Goal: Transaction & Acquisition: Book appointment/travel/reservation

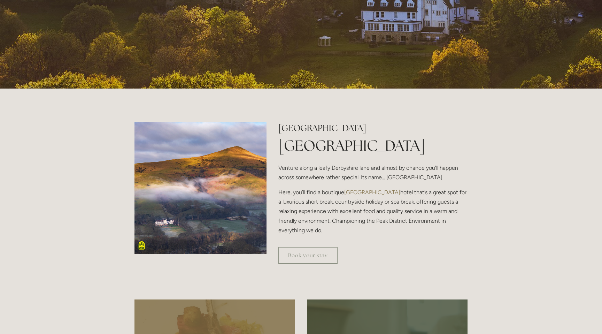
scroll to position [196, 0]
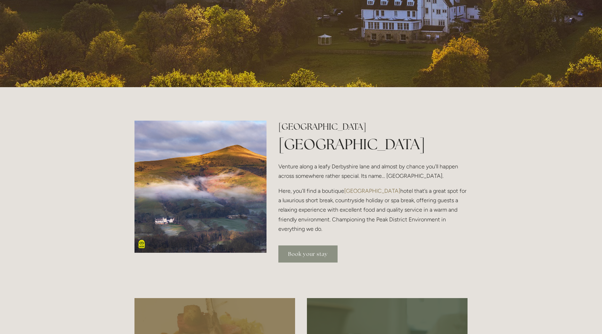
click at [303, 254] on link "Book your stay" at bounding box center [307, 253] width 59 height 17
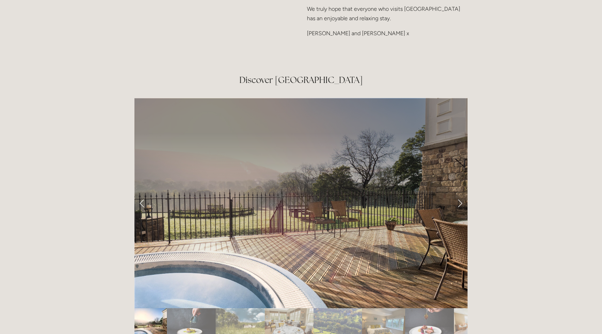
scroll to position [1134, 0]
click at [460, 192] on link "Next Slide" at bounding box center [459, 202] width 15 height 21
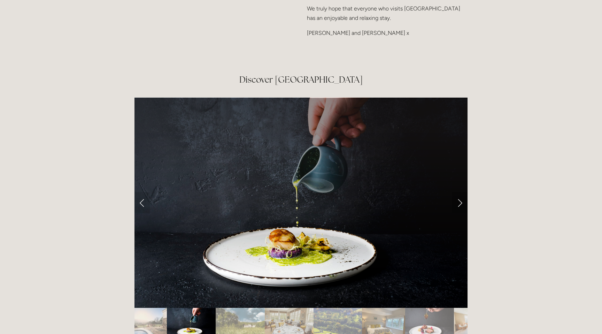
click at [460, 192] on link "Next Slide" at bounding box center [459, 202] width 15 height 21
click at [457, 192] on link "Next Slide" at bounding box center [459, 202] width 15 height 21
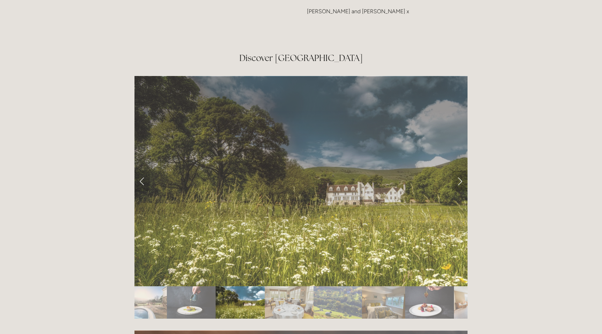
scroll to position [1165, 0]
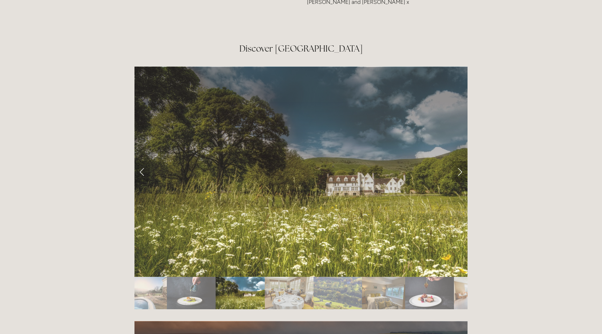
click at [460, 161] on link "Next Slide" at bounding box center [459, 171] width 15 height 21
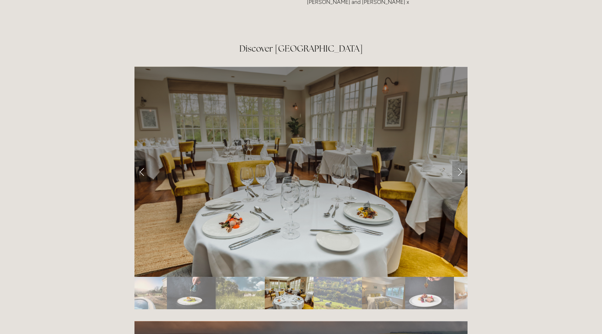
click at [460, 161] on link "Next Slide" at bounding box center [459, 171] width 15 height 21
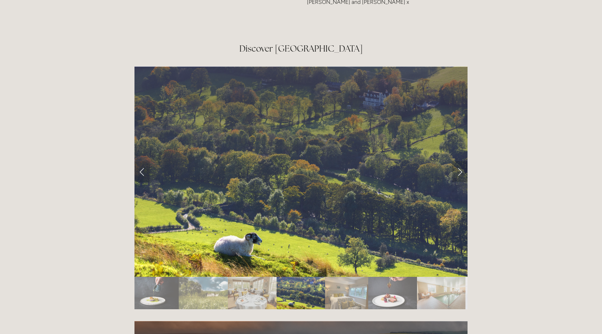
click at [460, 161] on link "Next Slide" at bounding box center [459, 171] width 15 height 21
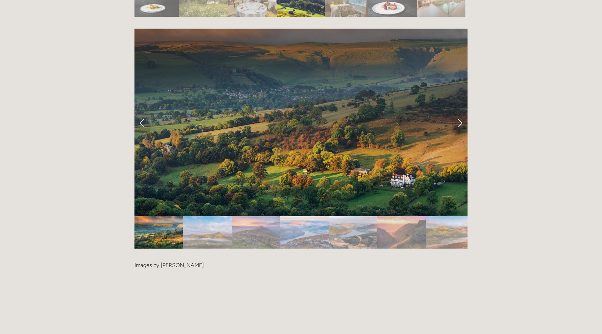
scroll to position [1458, 0]
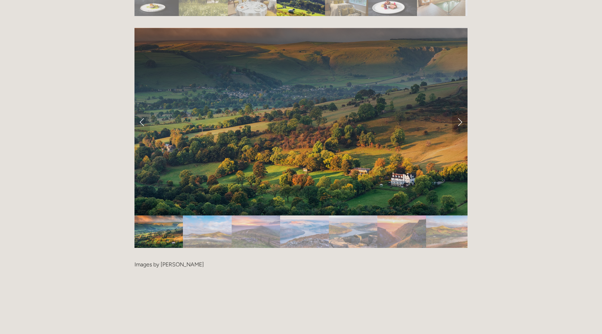
click at [460, 111] on link "Next Slide" at bounding box center [459, 121] width 15 height 21
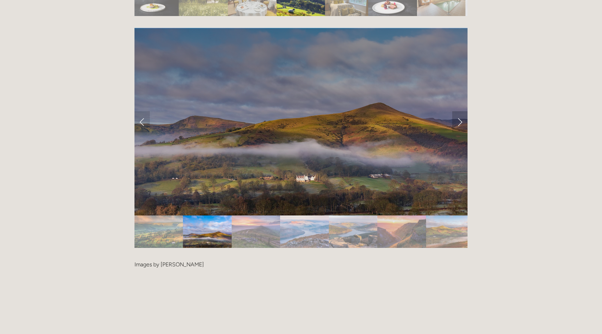
click at [460, 111] on link "Next Slide" at bounding box center [459, 121] width 15 height 21
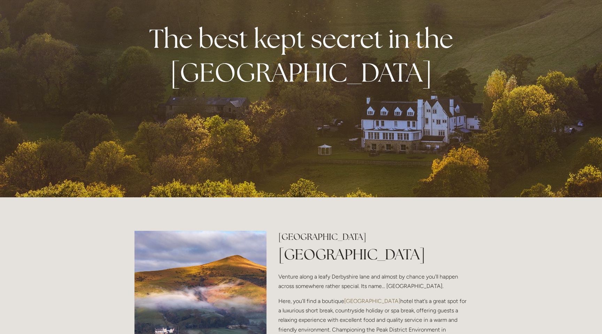
scroll to position [0, 0]
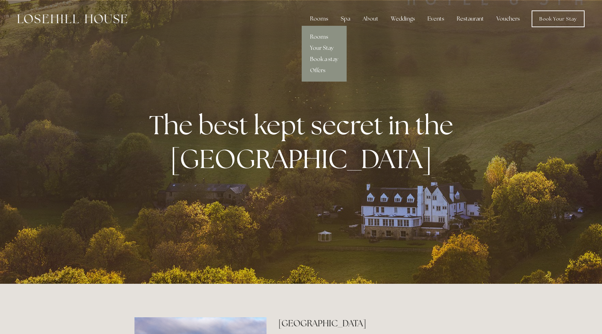
click at [321, 19] on div "Rooms" at bounding box center [318, 19] width 29 height 14
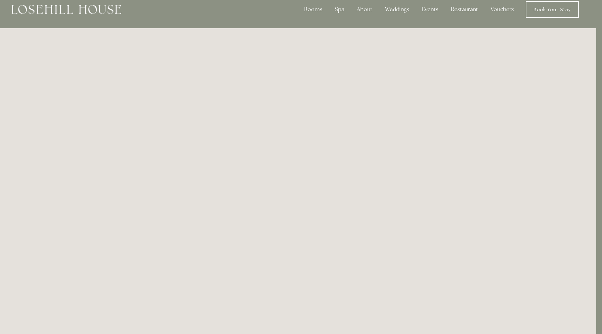
scroll to position [0, 6]
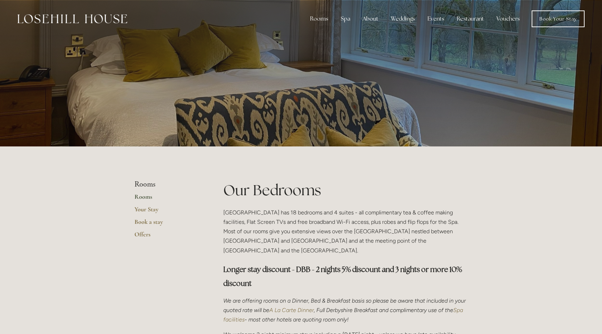
click at [308, 73] on p at bounding box center [301, 73] width 311 height 28
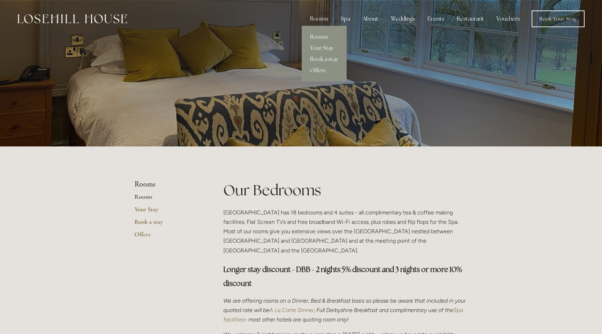
click at [319, 38] on link "Rooms" at bounding box center [324, 36] width 45 height 11
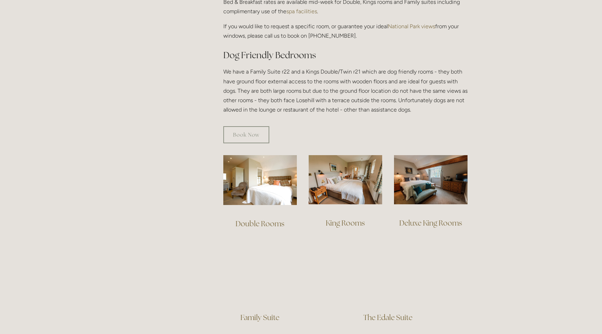
scroll to position [358, 0]
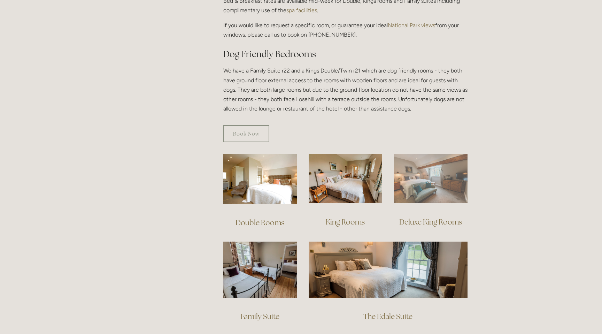
click at [424, 180] on img at bounding box center [430, 178] width 73 height 49
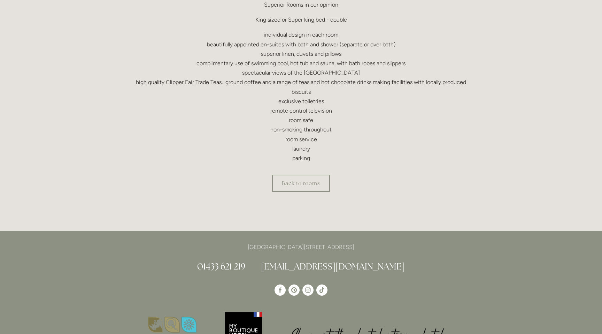
scroll to position [244, 0]
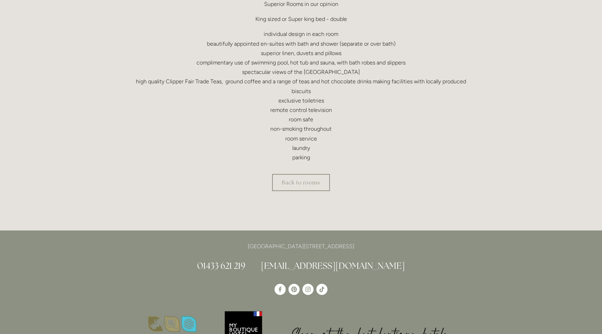
click at [304, 180] on html "Rooms Rooms Your Stay Book a stay Offers Spa Spa About" at bounding box center [301, 201] width 602 height 891
click at [306, 187] on link "Back to rooms" at bounding box center [301, 182] width 58 height 17
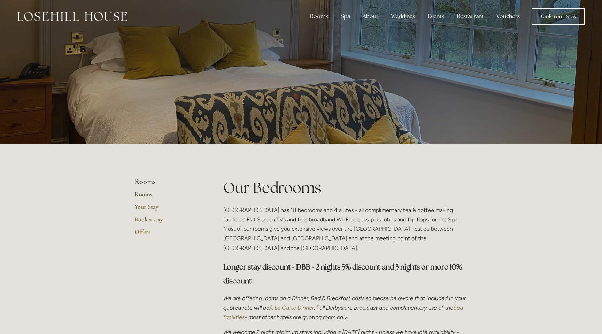
scroll to position [5, 0]
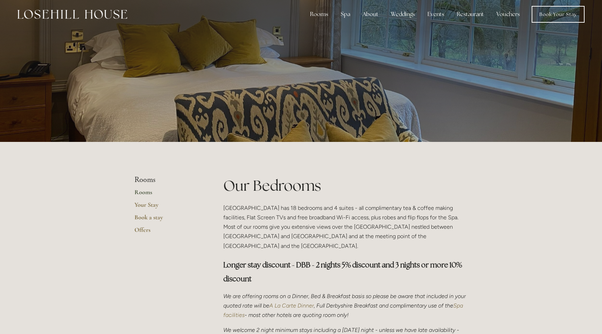
click at [142, 193] on link "Rooms" at bounding box center [167, 194] width 67 height 13
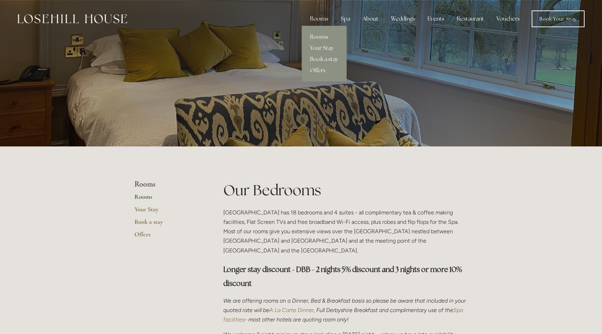
click at [323, 20] on div "Rooms" at bounding box center [318, 19] width 29 height 14
click at [320, 38] on link "Rooms" at bounding box center [324, 36] width 45 height 11
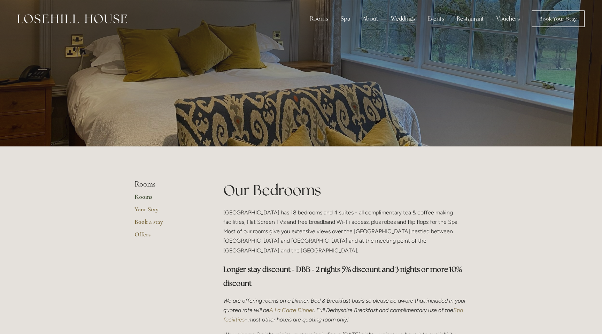
click at [225, 54] on div at bounding box center [300, 73] width 333 height 146
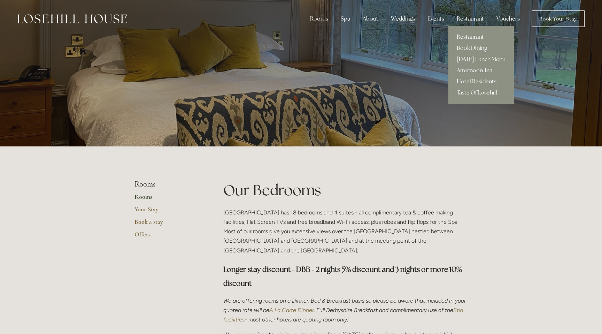
click at [470, 21] on div "Restaurant" at bounding box center [470, 19] width 38 height 14
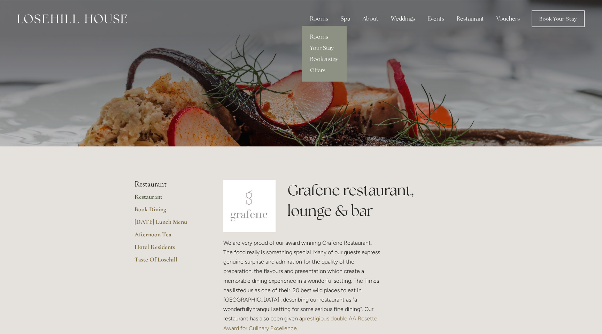
click at [319, 18] on div "Rooms" at bounding box center [318, 19] width 29 height 14
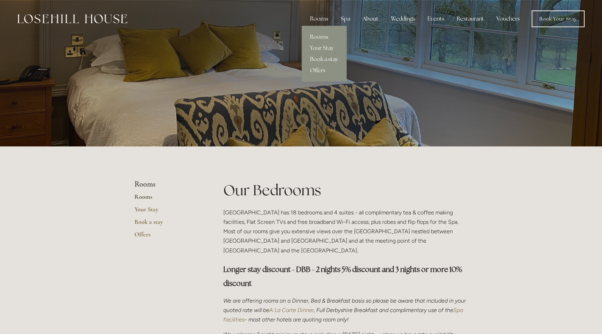
click at [321, 57] on link "Book a stay" at bounding box center [324, 59] width 45 height 11
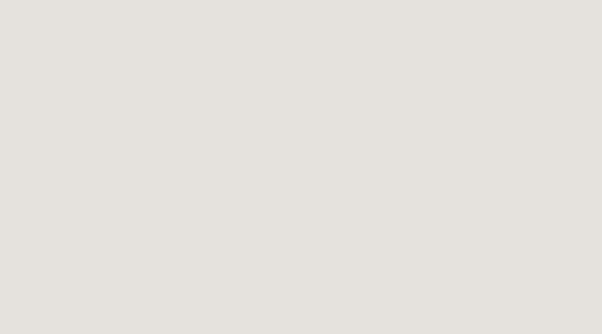
scroll to position [336, 0]
